Goal: Information Seeking & Learning: Understand process/instructions

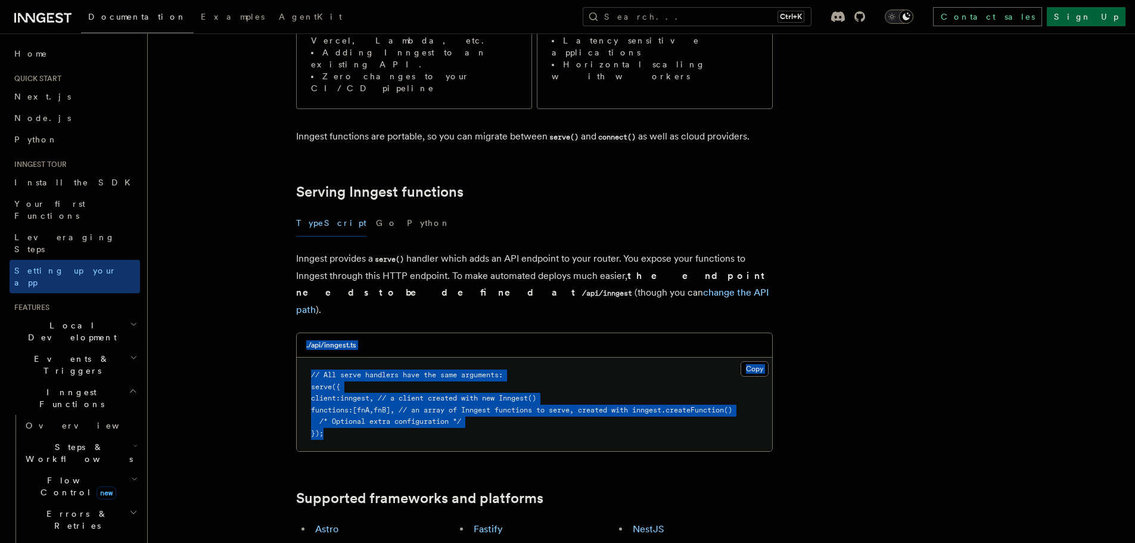
drag, startPoint x: 439, startPoint y: 362, endPoint x: 283, endPoint y: 280, distance: 175.8
click at [537, 366] on pre "// All serve handlers have the same arguments: serve ({ client : inngest , // a…" at bounding box center [534, 404] width 475 height 94
drag, startPoint x: 440, startPoint y: 363, endPoint x: 315, endPoint y: 289, distance: 145.2
click at [315, 357] on pre "// All serve handlers have the same arguments: serve ({ client : inngest , // a…" at bounding box center [534, 404] width 475 height 94
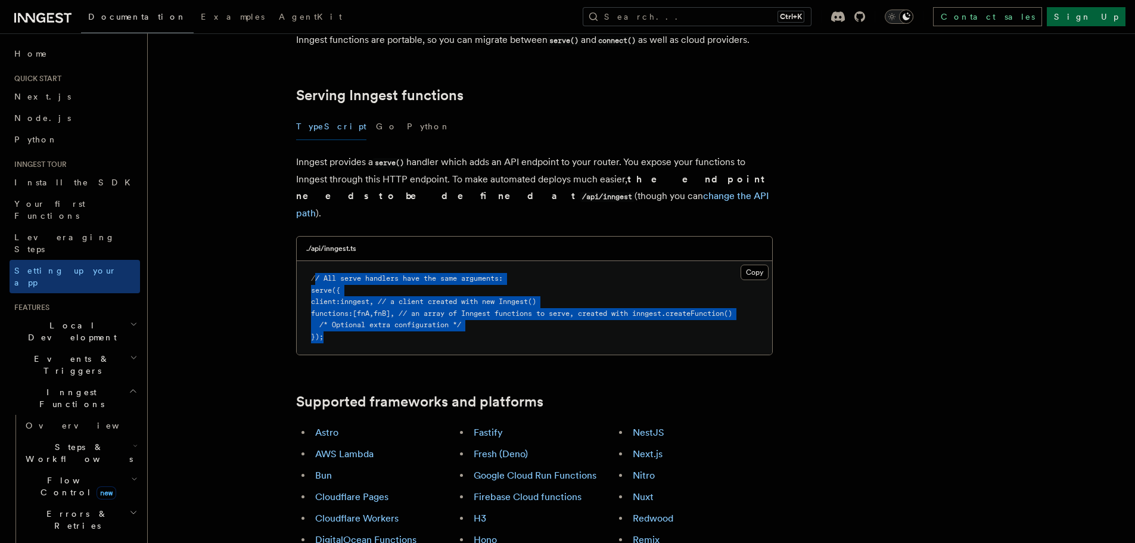
scroll to position [596, 0]
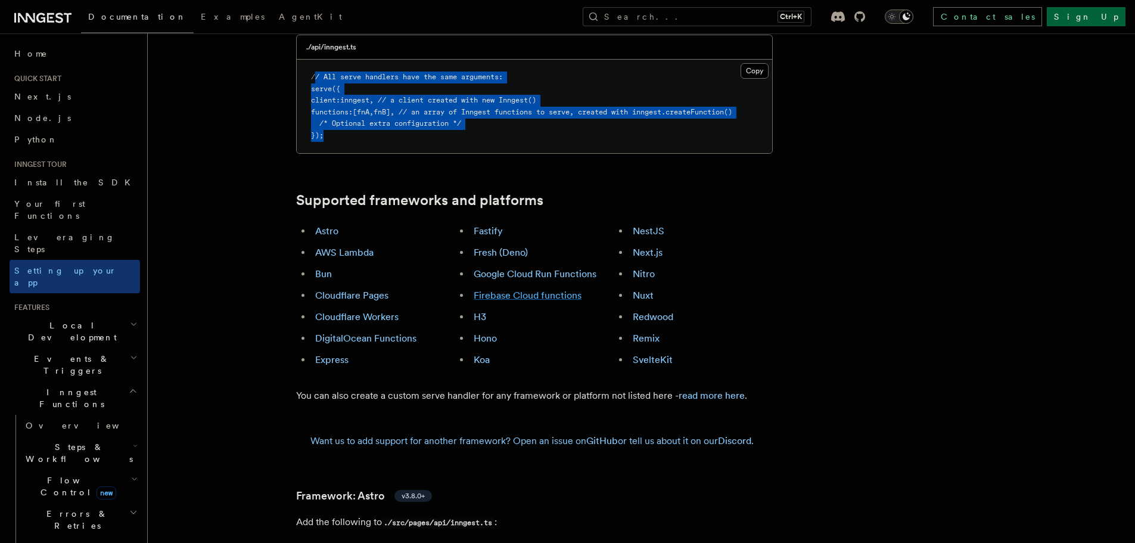
click at [531, 289] on link "Firebase Cloud functions" at bounding box center [527, 294] width 108 height 11
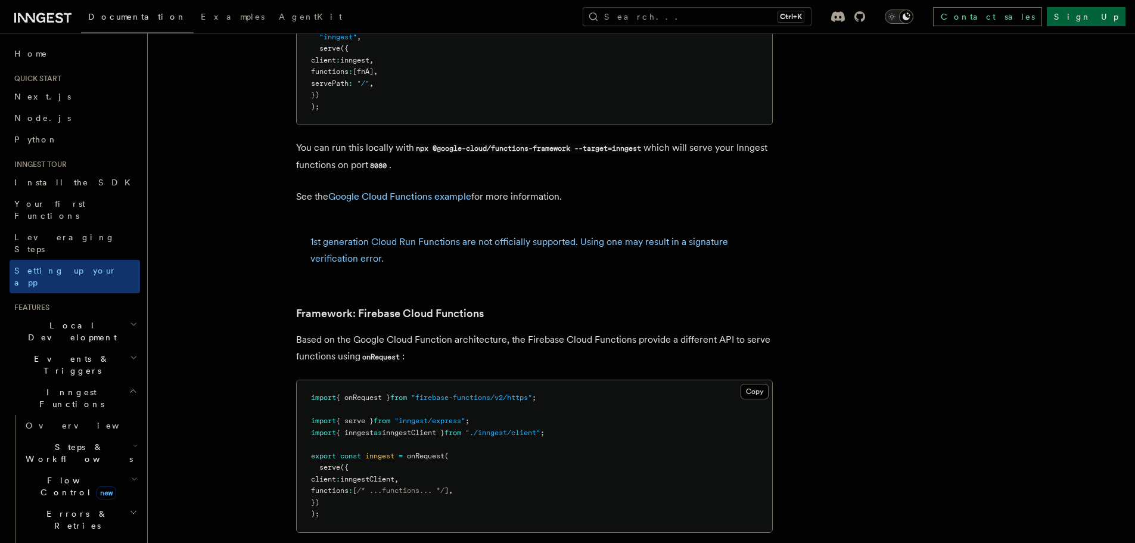
scroll to position [4773, 0]
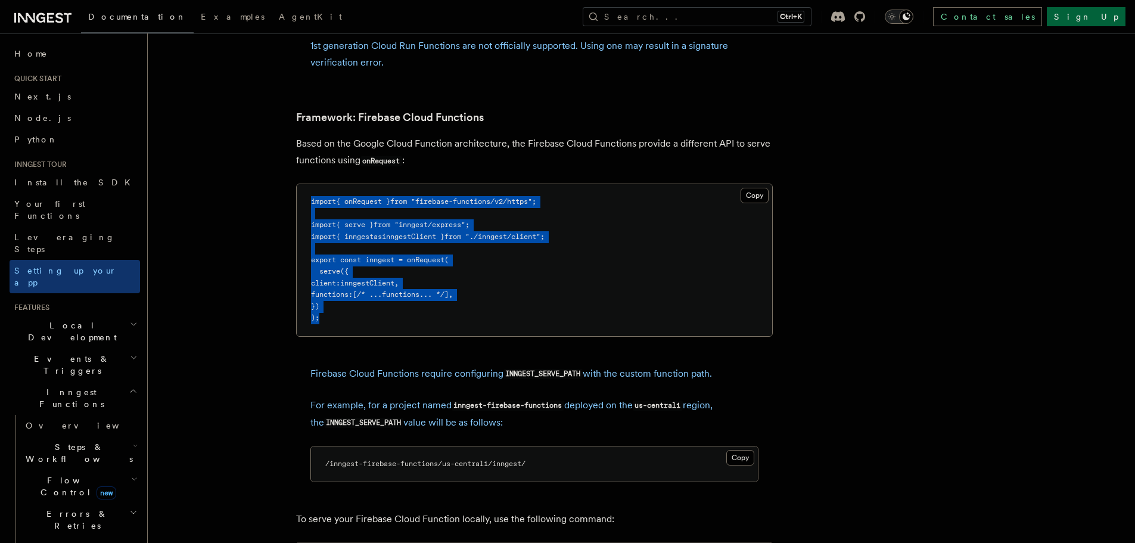
drag, startPoint x: 328, startPoint y: 245, endPoint x: 291, endPoint y: 142, distance: 109.6
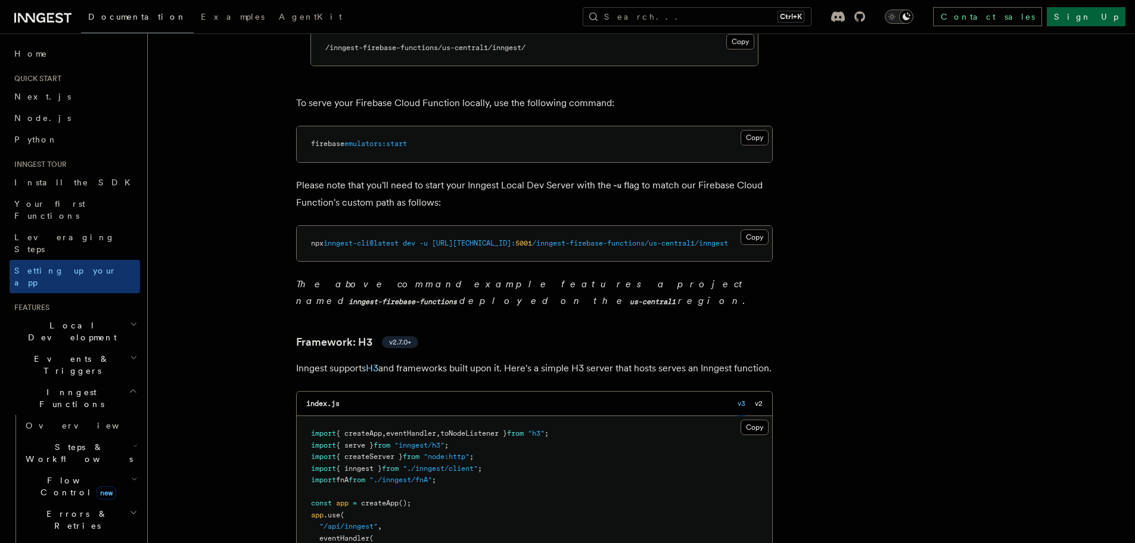
scroll to position [5190, 0]
click at [515, 238] on span "5001" at bounding box center [523, 242] width 17 height 8
click at [520, 238] on span "5001" at bounding box center [523, 242] width 17 height 8
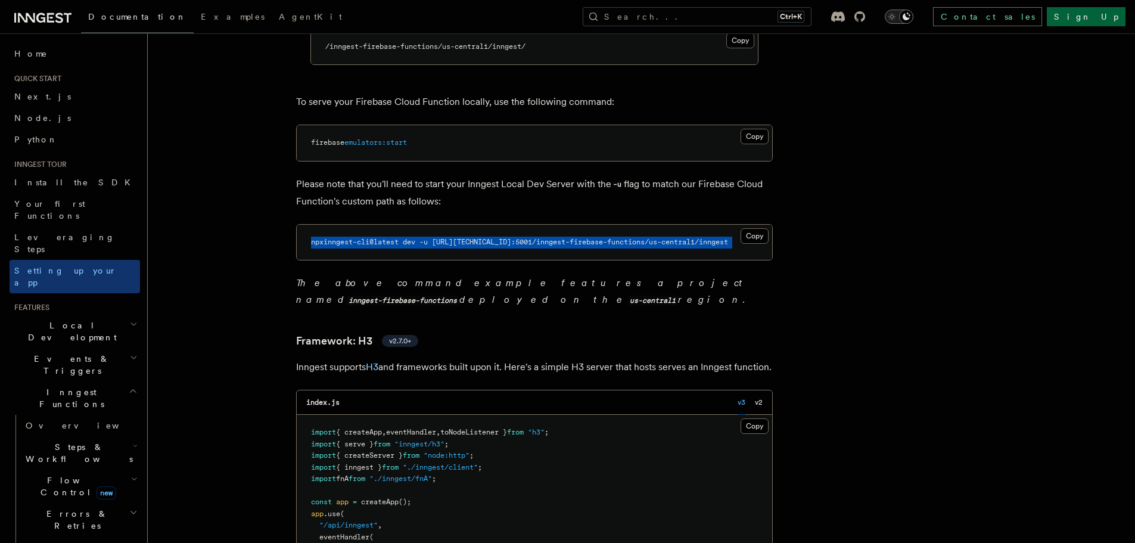
click at [520, 238] on span "5001" at bounding box center [523, 242] width 17 height 8
click at [666, 225] on pre "npx inngest-cli@latest dev -u [URL][TECHNICAL_ID]: 5001 /inngest-firebase-funct…" at bounding box center [534, 243] width 475 height 36
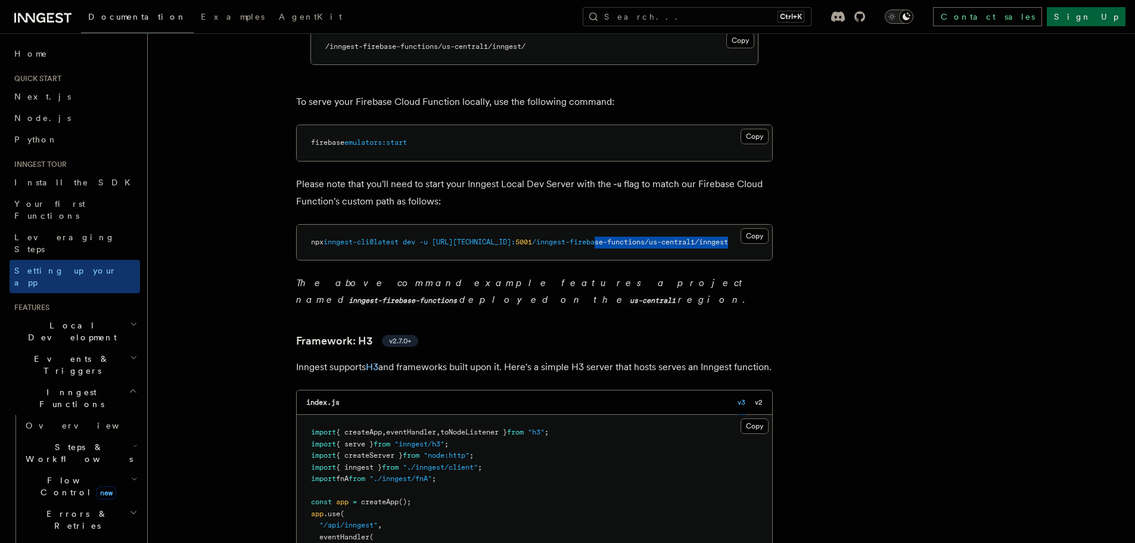
drag, startPoint x: 595, startPoint y: 188, endPoint x: 834, endPoint y: 194, distance: 238.9
click at [834, 194] on article "Inngest tour Setting up your Inngest app With Inngest, you define functions or …" at bounding box center [610, 190] width 887 height 10657
click at [487, 225] on pre "npx inngest-cli@latest dev -u [URL][TECHNICAL_ID]: 5001 /inngest-firebase-funct…" at bounding box center [534, 243] width 475 height 36
click at [540, 301] on article "Inngest tour Setting up your Inngest app With Inngest, you define functions or …" at bounding box center [610, 190] width 887 height 10657
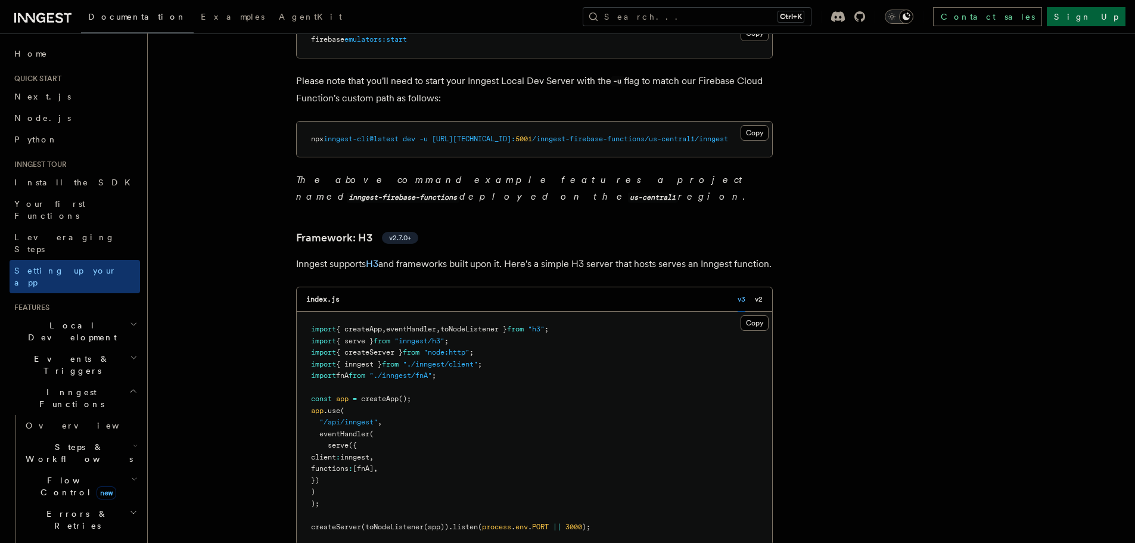
scroll to position [5250, 0]
